Goal: Check status: Check status

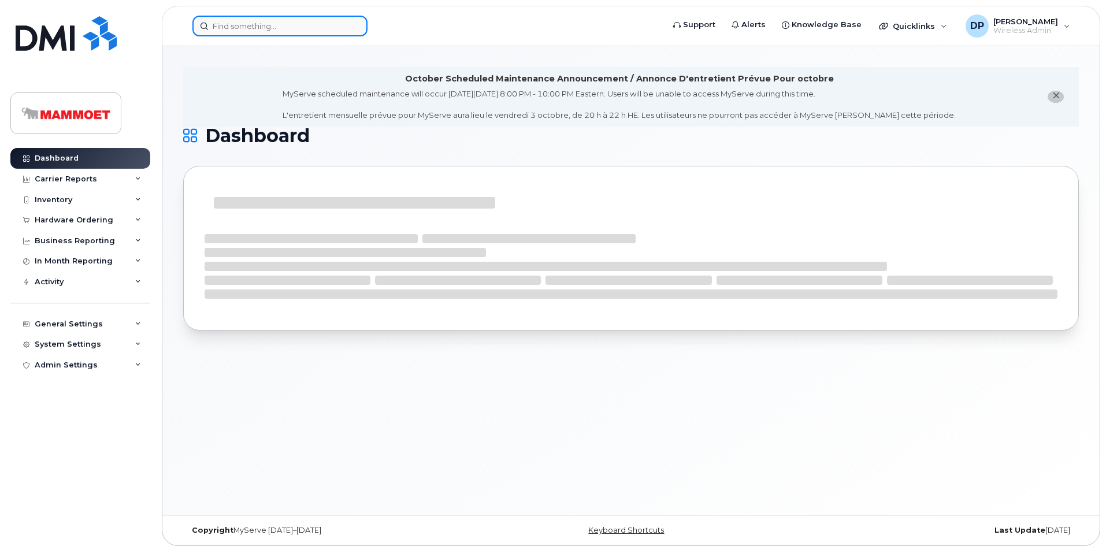
click at [285, 24] on input at bounding box center [279, 26] width 175 height 21
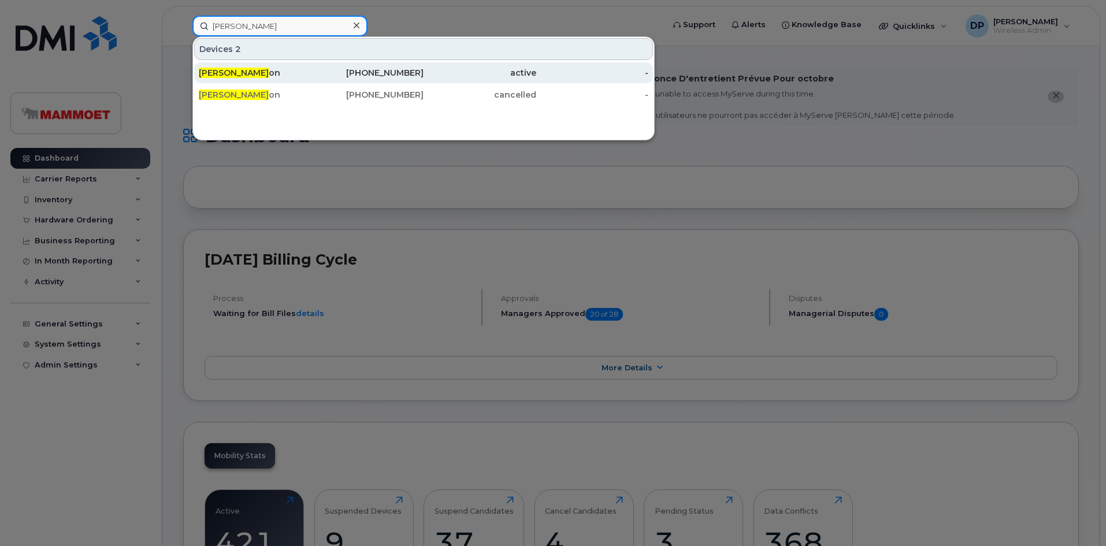
type input "mark gleas"
click at [253, 75] on div "Mark Gleas on" at bounding box center [255, 73] width 113 height 12
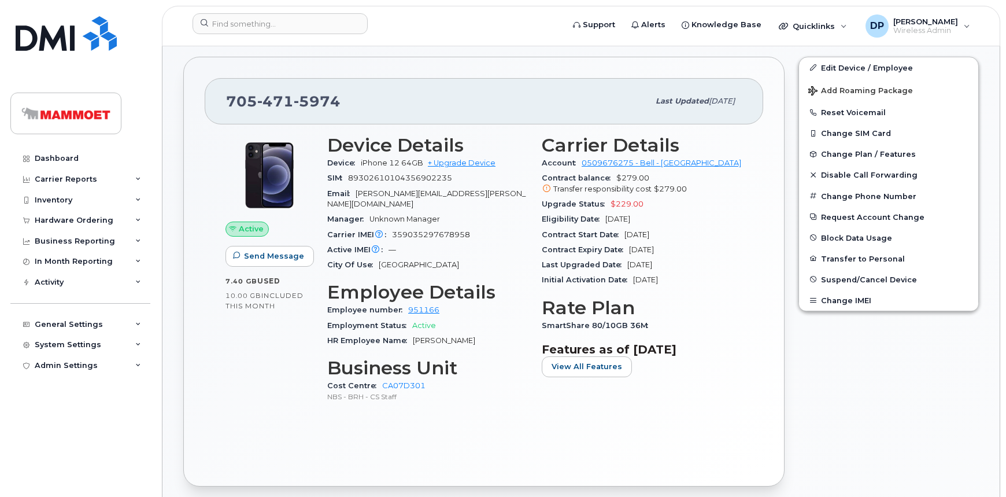
scroll to position [368, 0]
